Goal: Task Accomplishment & Management: Manage account settings

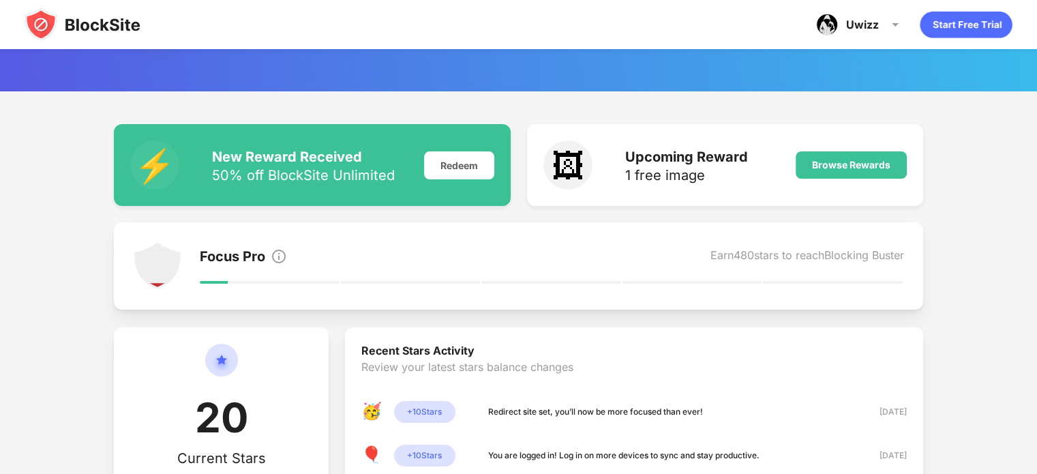
scroll to position [79, 0]
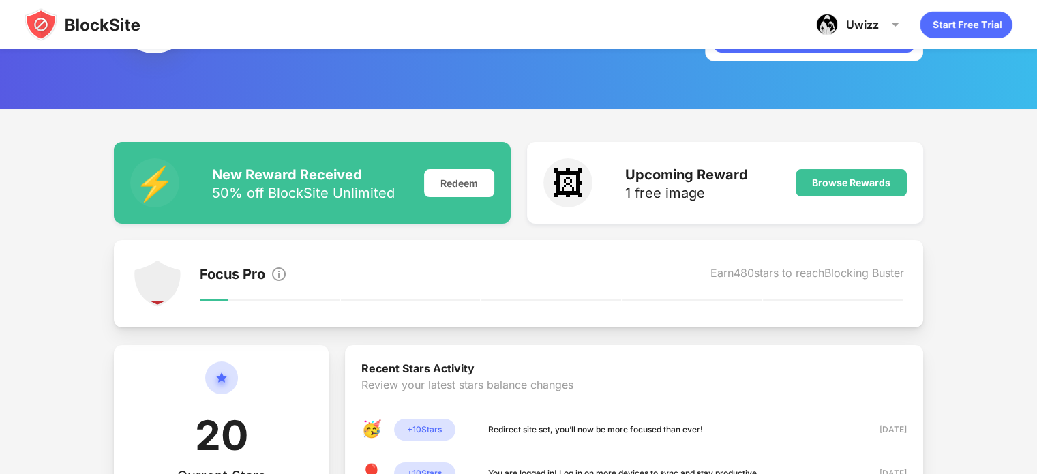
click at [121, 17] on img at bounding box center [83, 24] width 116 height 33
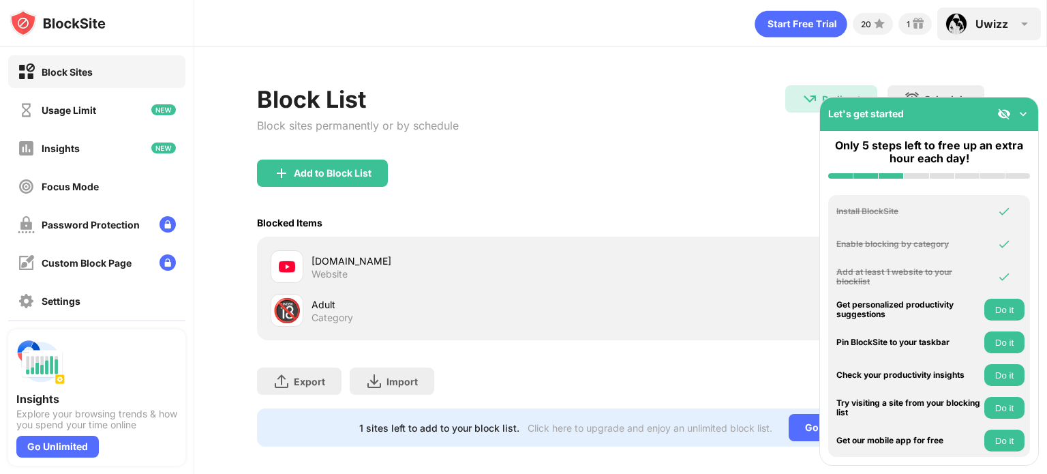
click at [1009, 20] on div "Uwizz Uwizz Raiq View Account Insights Premium Rewards Settings Support Log Out" at bounding box center [990, 24] width 104 height 33
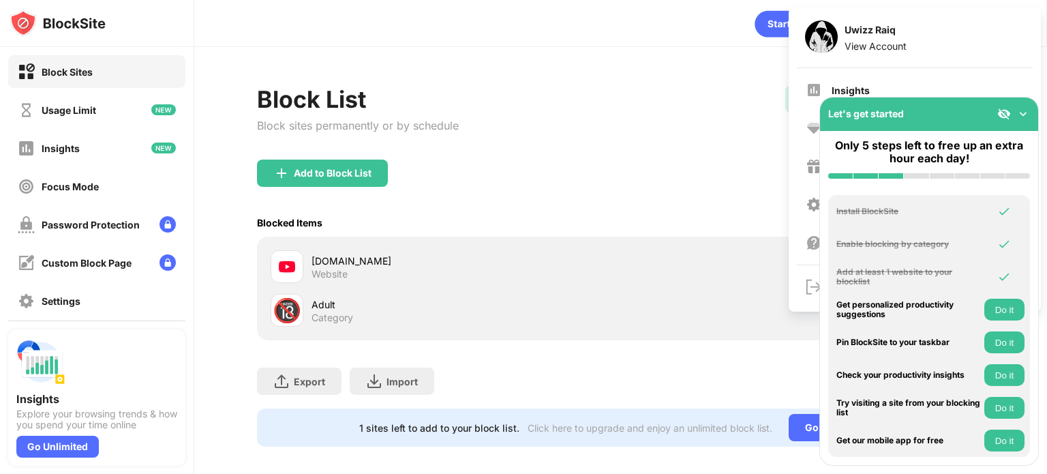
click at [1028, 107] on img at bounding box center [1024, 114] width 14 height 14
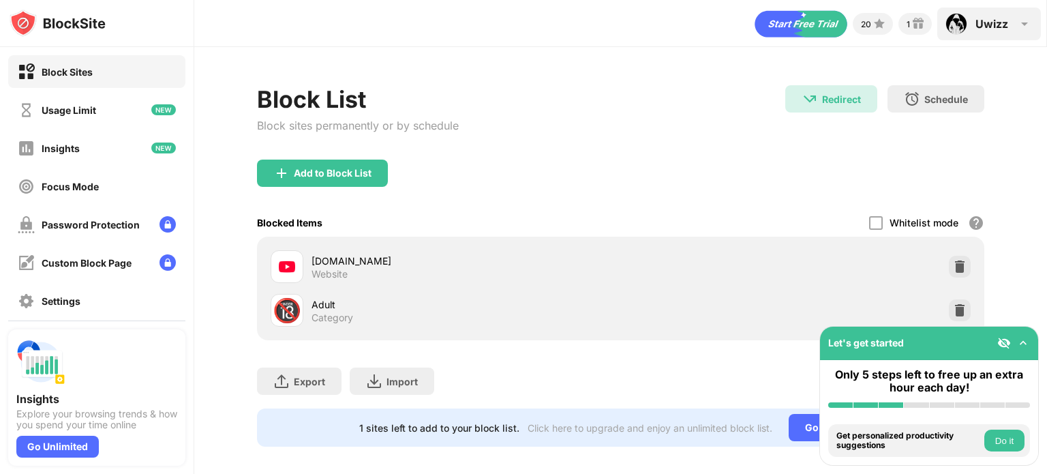
click at [1021, 24] on img at bounding box center [1025, 24] width 16 height 16
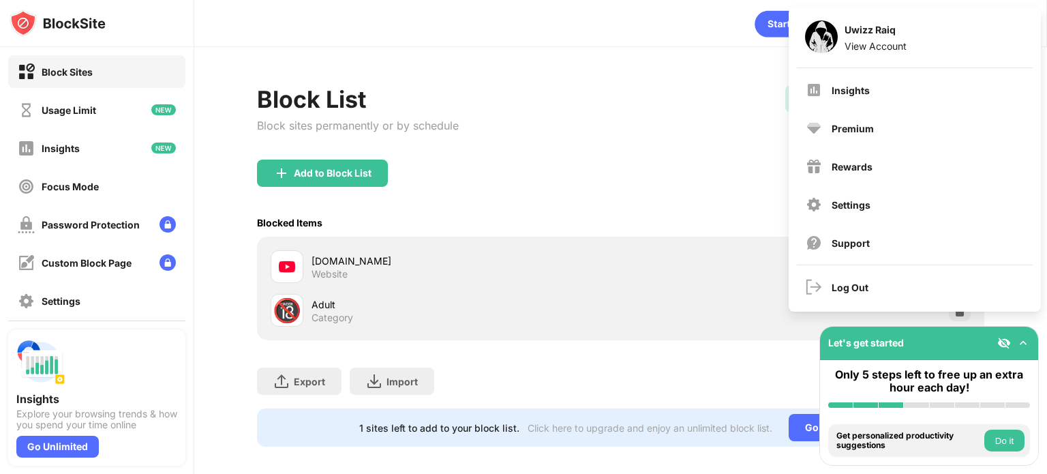
click at [618, 91] on div "Block List Block sites permanently or by schedule Redirect Redirect to [DOMAIN_…" at bounding box center [621, 122] width 728 height 74
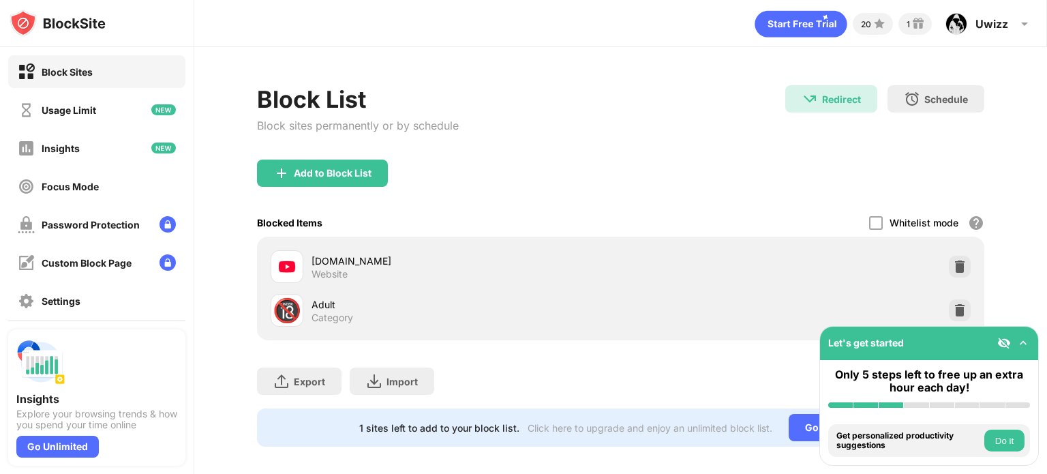
click at [633, 78] on div "Block List Block sites permanently or by schedule Redirect Redirect to [DOMAIN_…" at bounding box center [620, 266] width 853 height 438
